Goal: Task Accomplishment & Management: Use online tool/utility

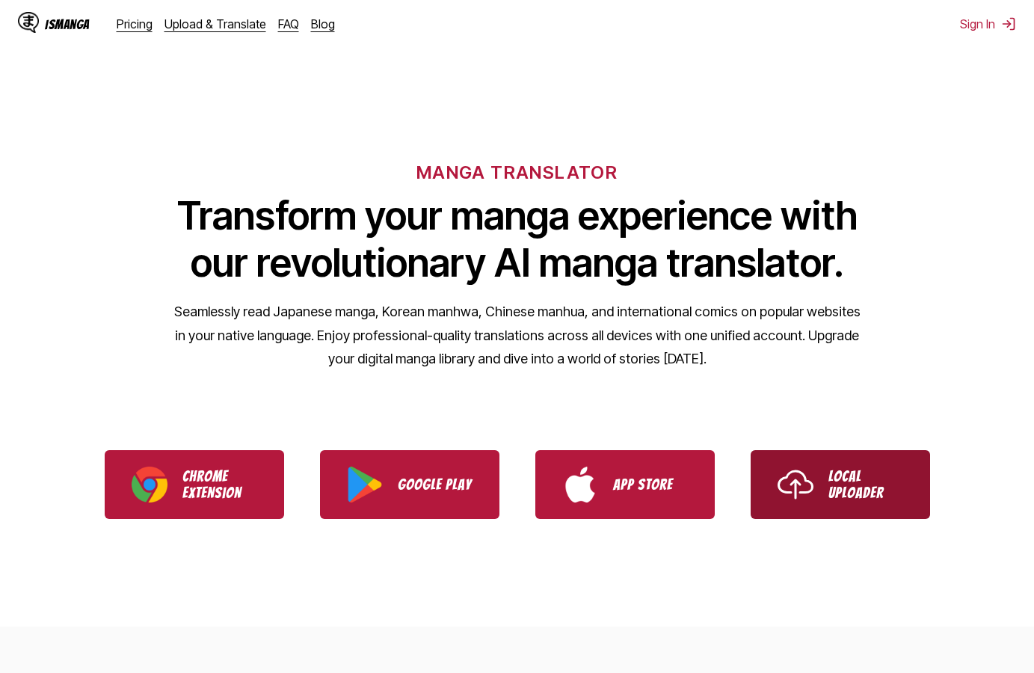
click at [857, 468] on p "Local Uploader" at bounding box center [865, 484] width 75 height 33
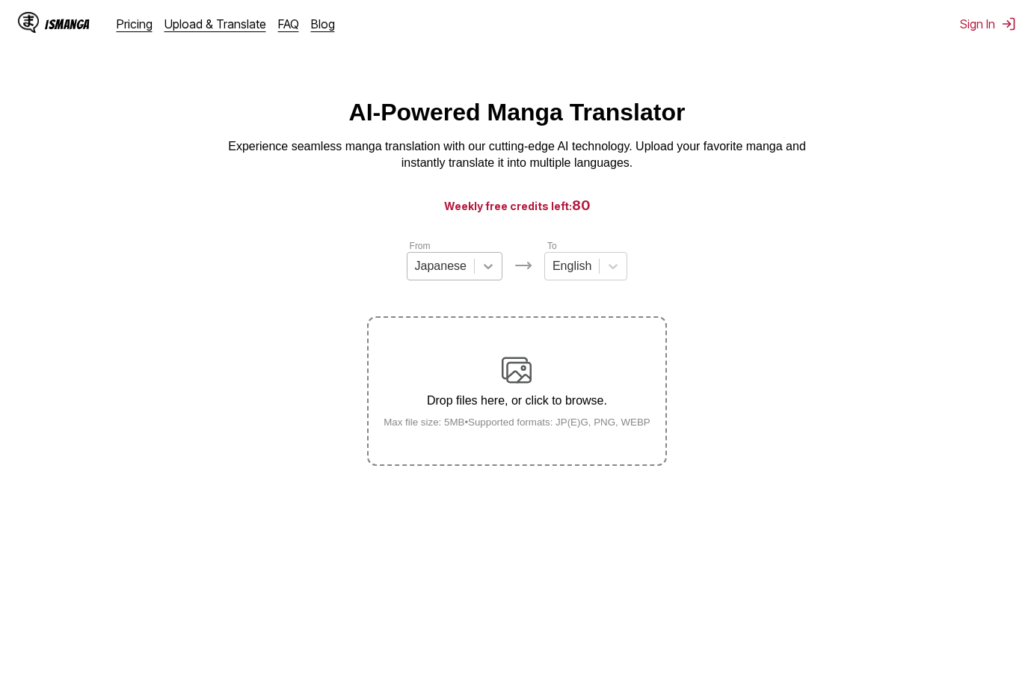
click at [491, 274] on icon at bounding box center [488, 266] width 15 height 15
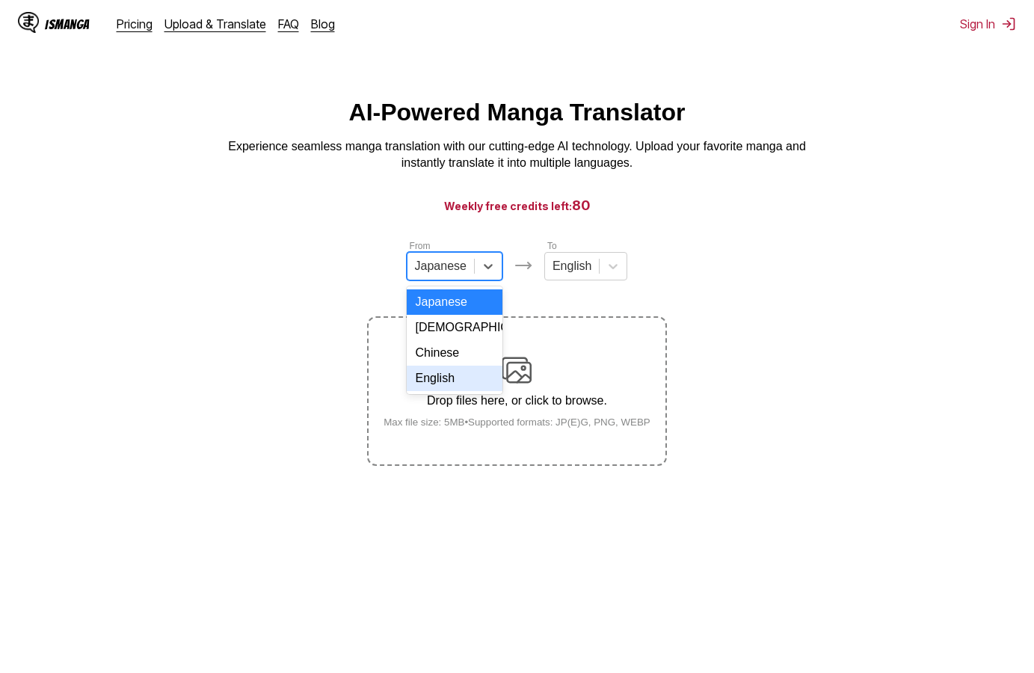
click at [444, 391] on div "English" at bounding box center [455, 378] width 96 height 25
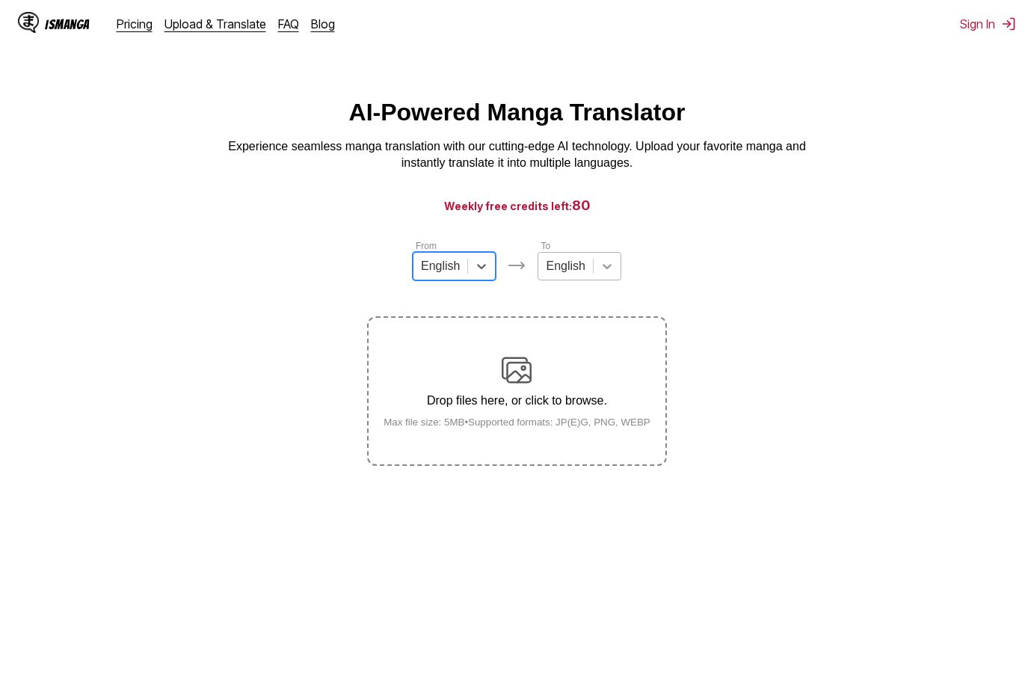
click at [610, 274] on icon at bounding box center [607, 266] width 15 height 15
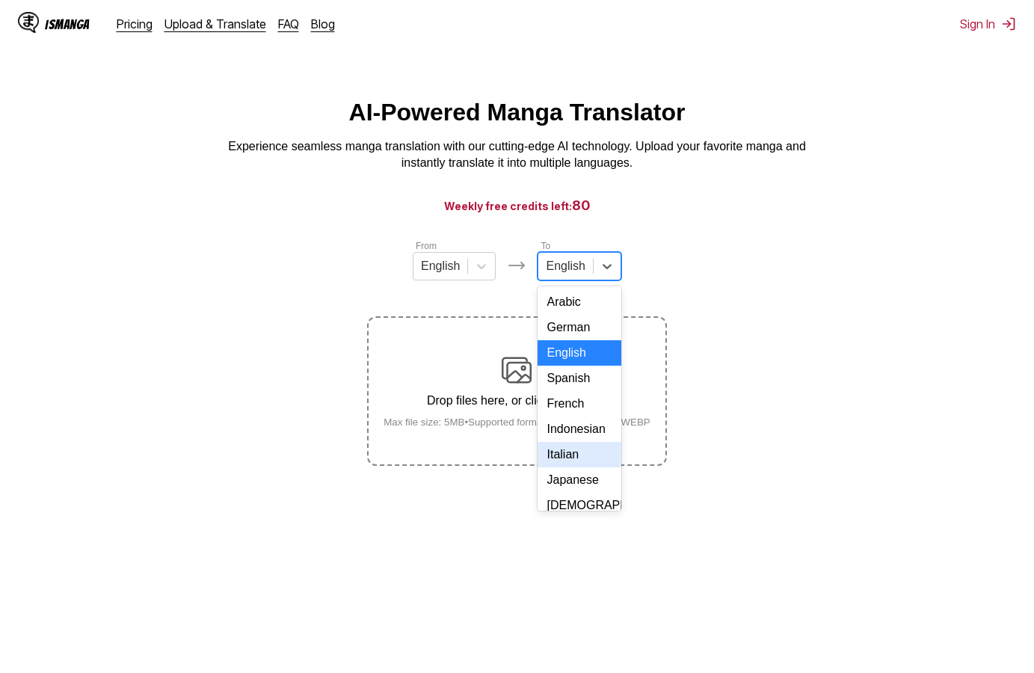
click at [566, 467] on div "Italian" at bounding box center [579, 454] width 83 height 25
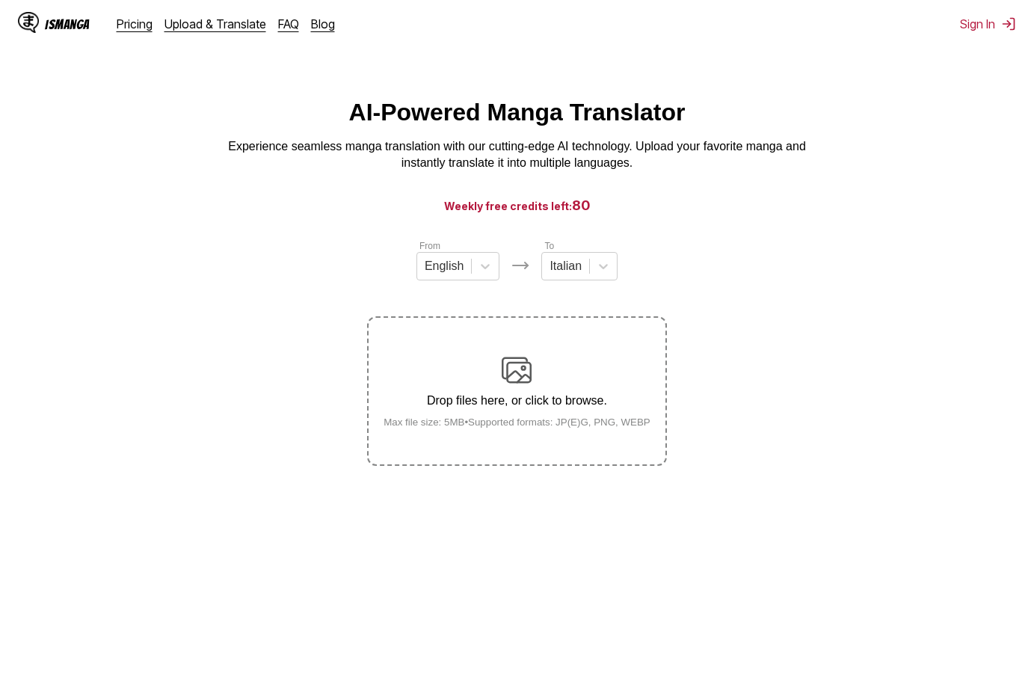
click at [529, 385] on img at bounding box center [517, 370] width 30 height 30
click at [0, 0] on input "Drop files here, or click to browse. Max file size: 5MB • Supported formats: JP…" at bounding box center [0, 0] width 0 height 0
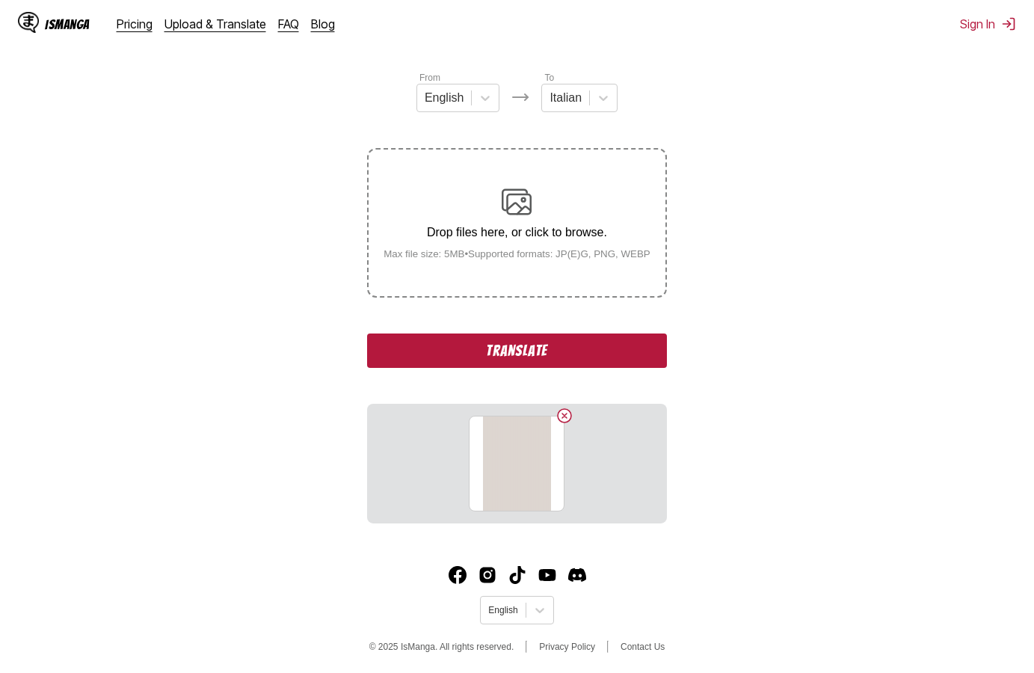
scroll to position [170, 0]
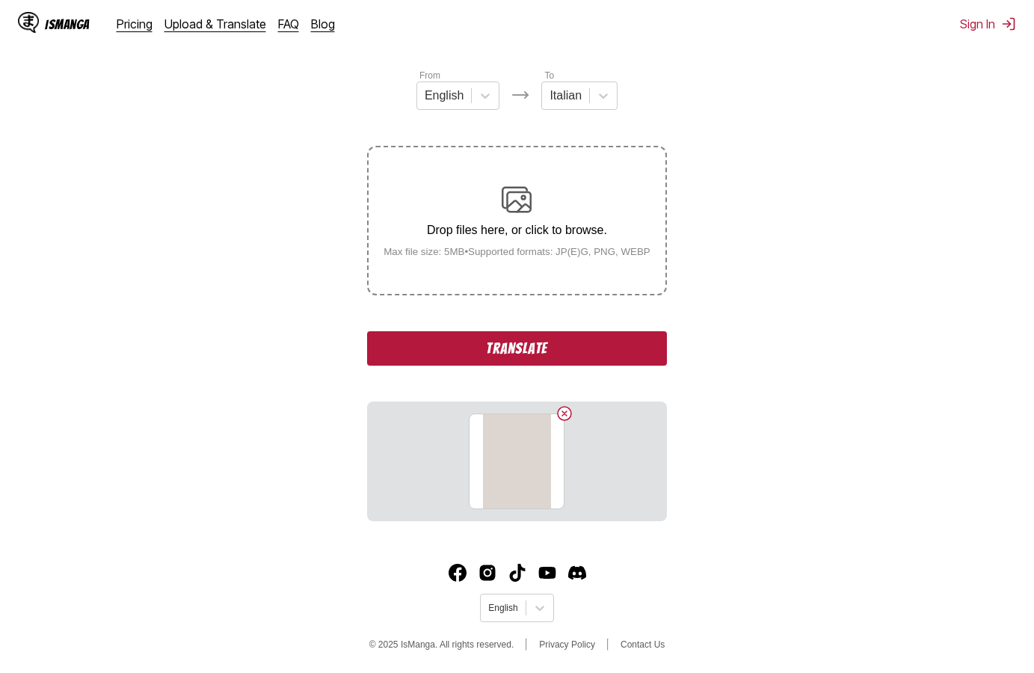
click at [487, 348] on button "Translate" at bounding box center [516, 348] width 299 height 34
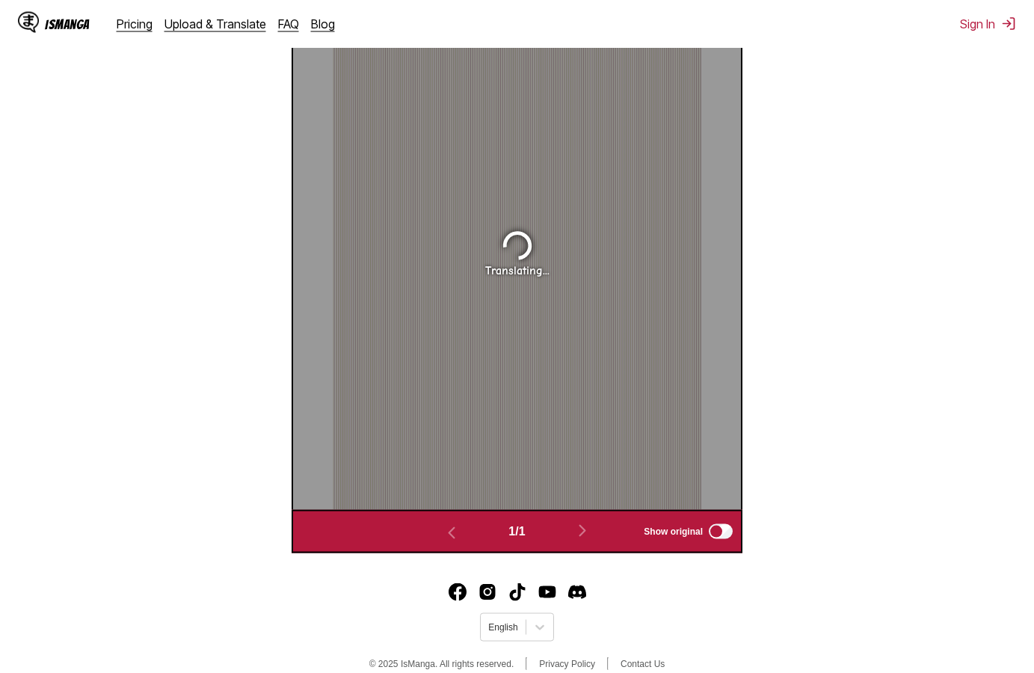
scroll to position [624, 0]
